Goal: Information Seeking & Learning: Learn about a topic

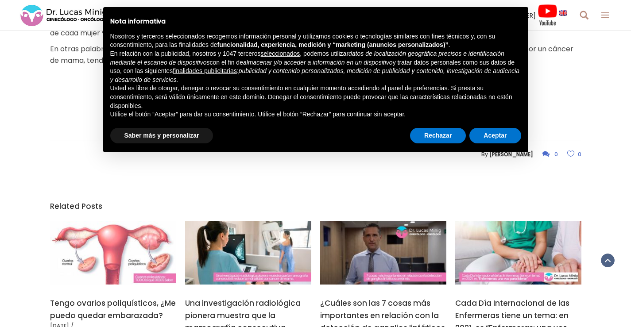
scroll to position [665, 0]
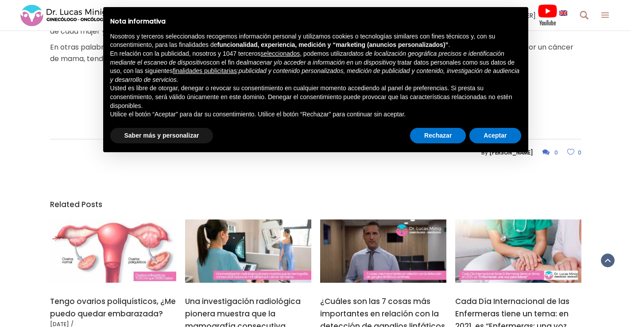
click at [557, 85] on div at bounding box center [316, 88] width 532 height 14
click at [427, 124] on div "Nota informativa Nosotros y terceros seleccionados recogemos información person…" at bounding box center [315, 66] width 425 height 119
click at [428, 145] on div "Rechazar Aceptar" at bounding box center [465, 135] width 111 height 19
click at [432, 140] on button "Rechazar" at bounding box center [438, 136] width 56 height 16
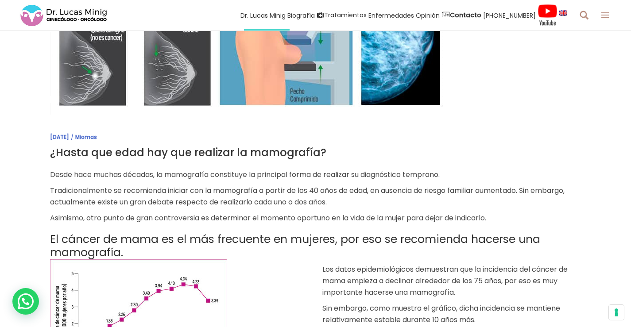
scroll to position [133, 0]
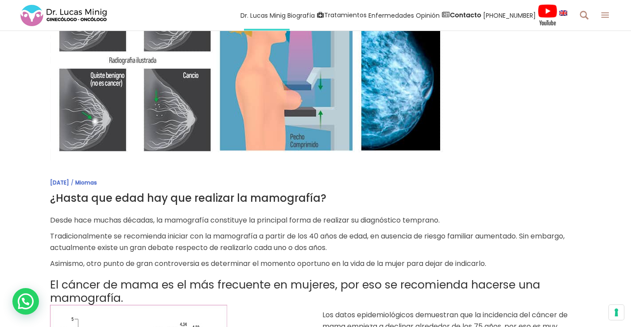
drag, startPoint x: 318, startPoint y: 196, endPoint x: 48, endPoint y: 199, distance: 269.8
drag, startPoint x: 319, startPoint y: 197, endPoint x: 51, endPoint y: 202, distance: 267.2
click at [51, 202] on h3 "¿Hasta que edad hay que realizar la mamografía?" at bounding box center [316, 198] width 532 height 17
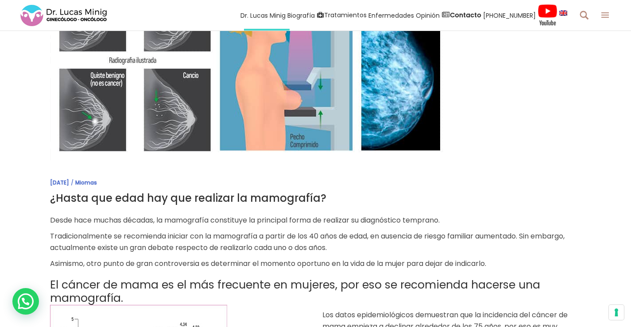
copy h3 "¿Hasta que edad hay que realizar la mamografía?"
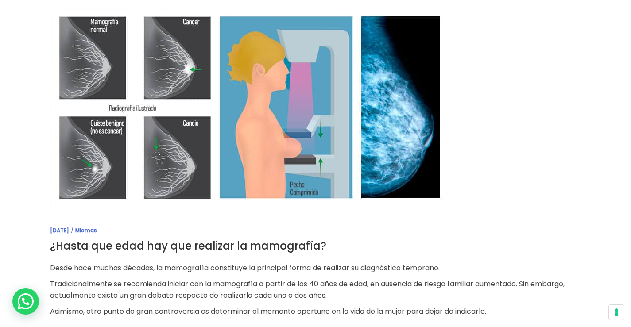
scroll to position [0, 0]
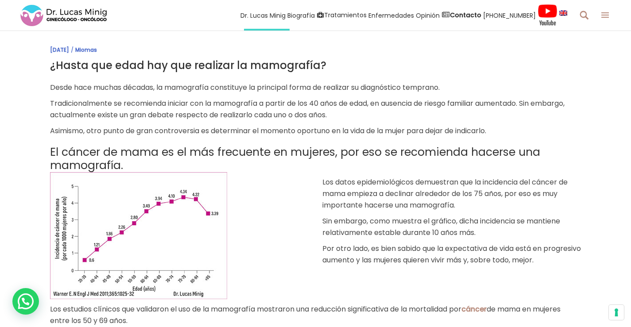
click at [239, 130] on span "Asimismo, otro punto de gran controversia es determinar el momento oportuno en …" at bounding box center [268, 131] width 436 height 10
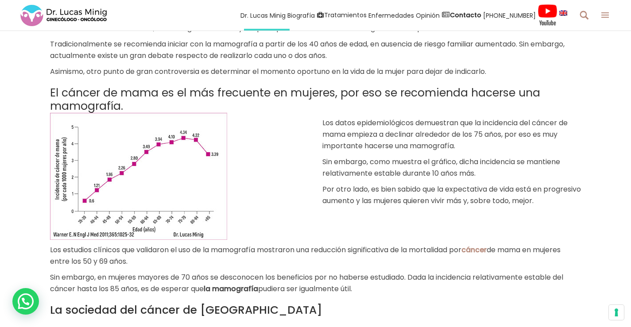
scroll to position [222, 0]
